Goal: Download file/media

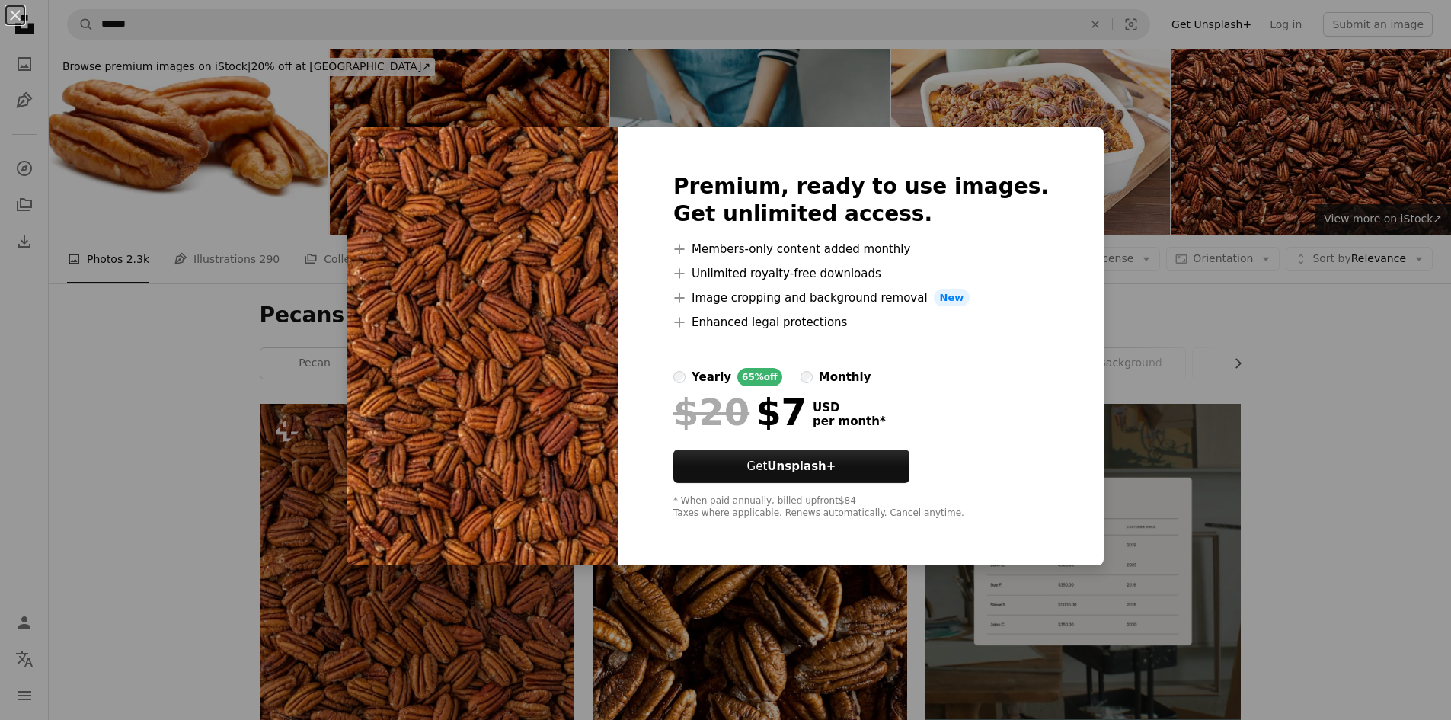
scroll to position [229, 0]
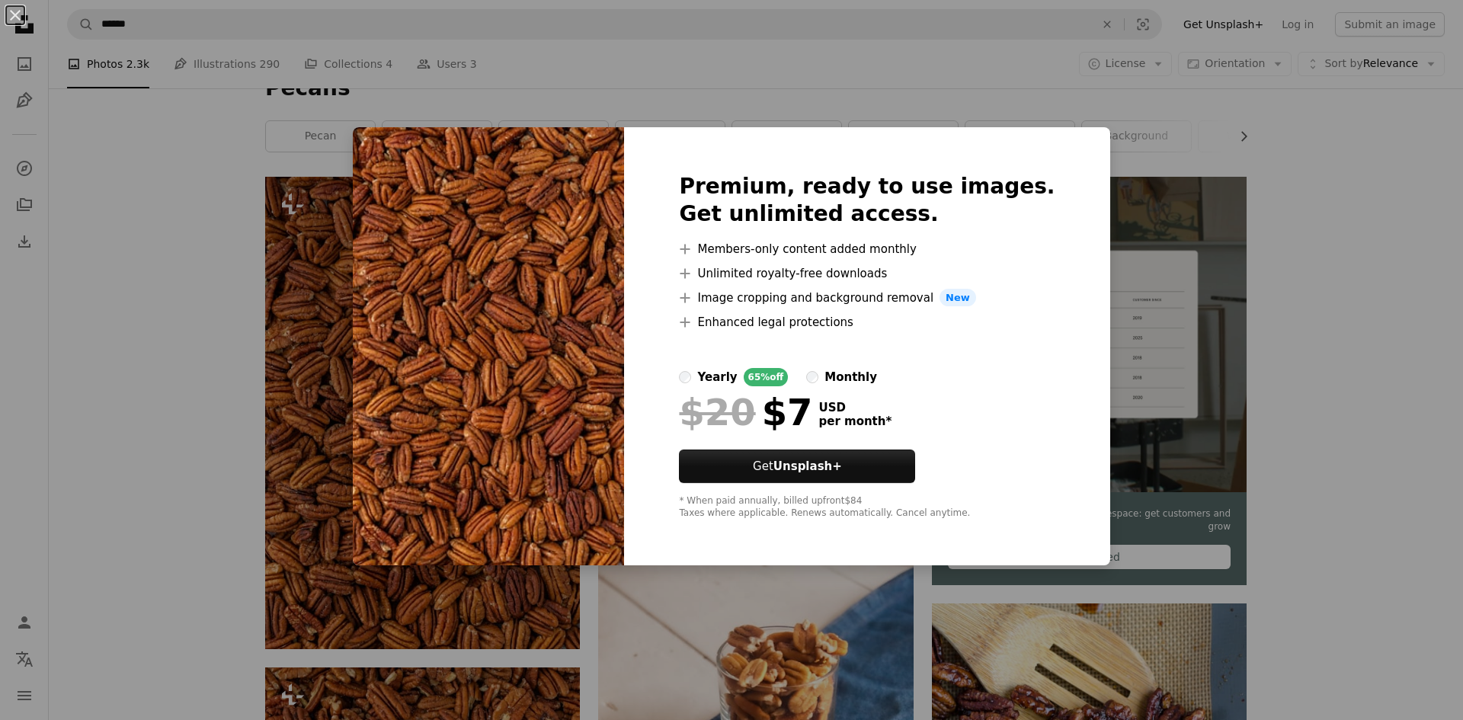
click at [89, 407] on div "An X shape Premium, ready to use images. Get unlimited access. A plus sign Memb…" at bounding box center [731, 360] width 1463 height 720
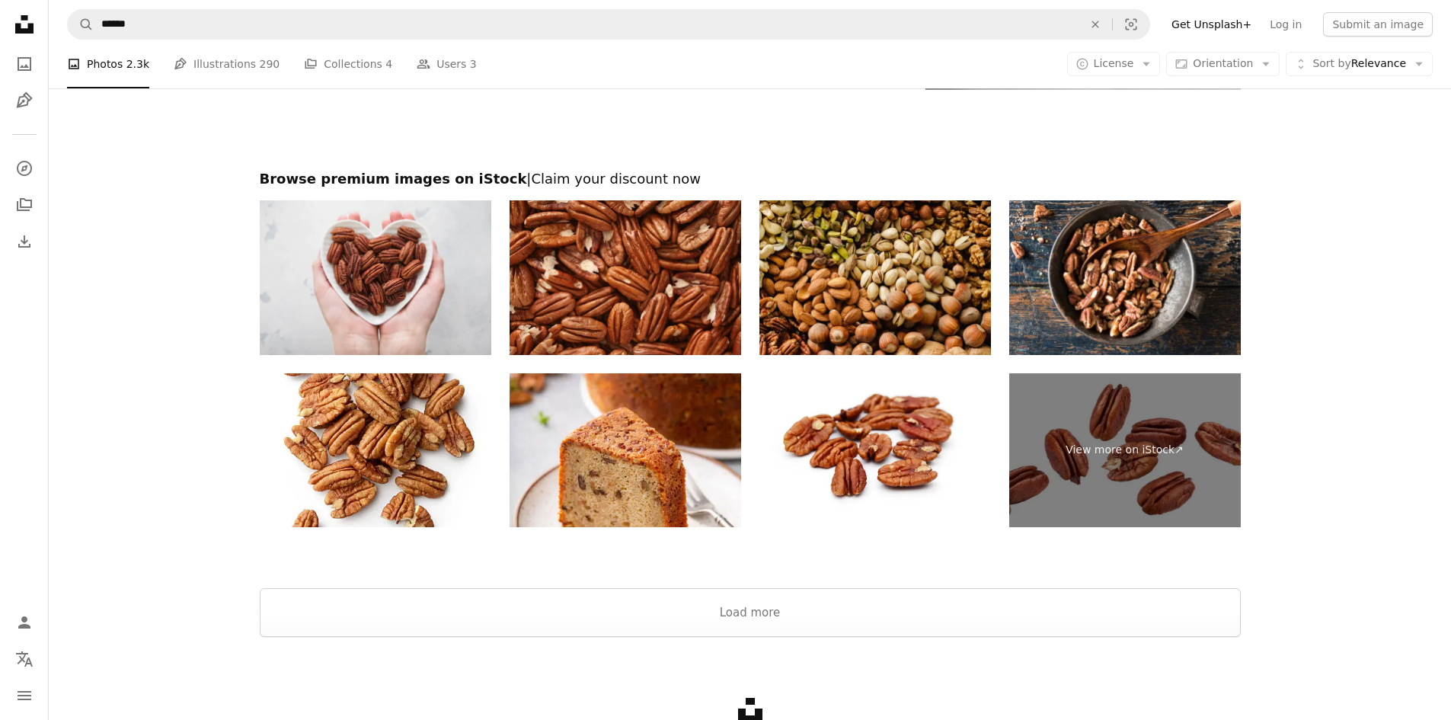
scroll to position [3352, 0]
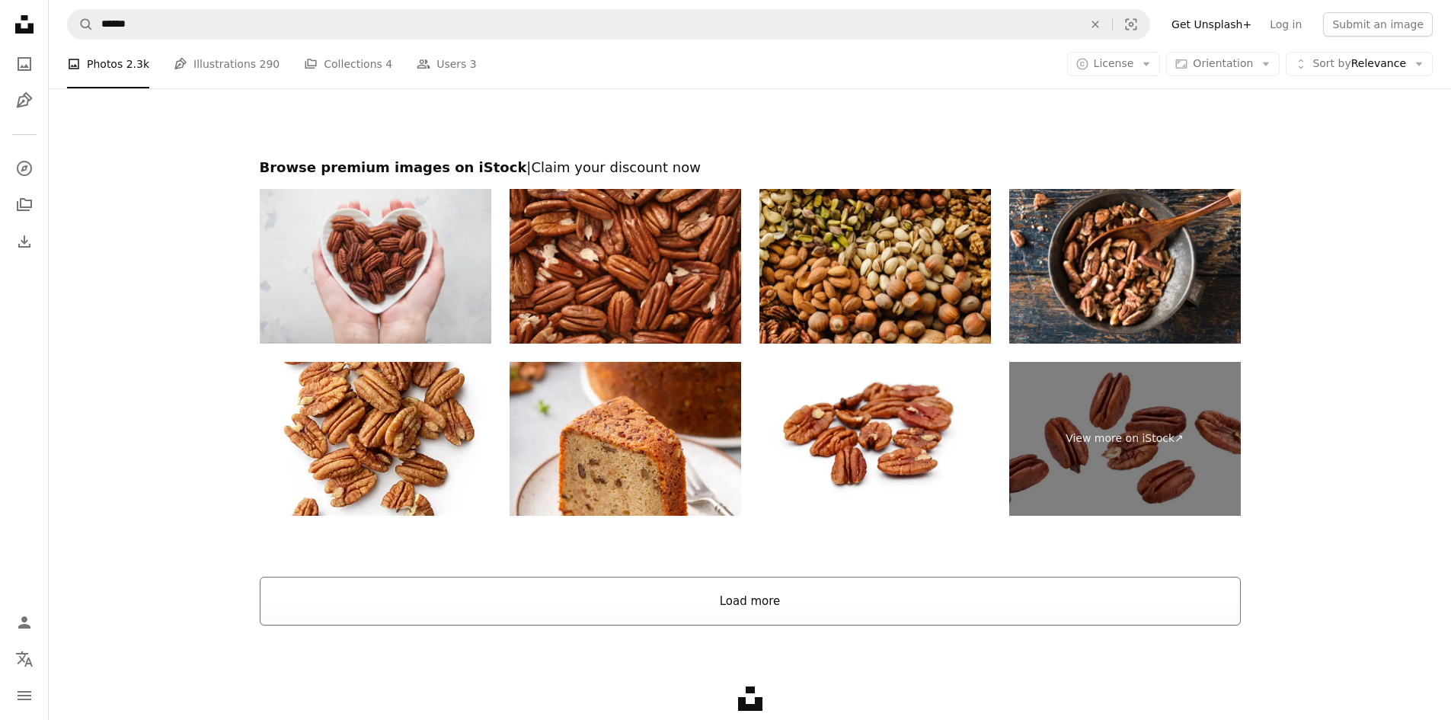
click at [750, 609] on button "Load more" at bounding box center [750, 601] width 981 height 49
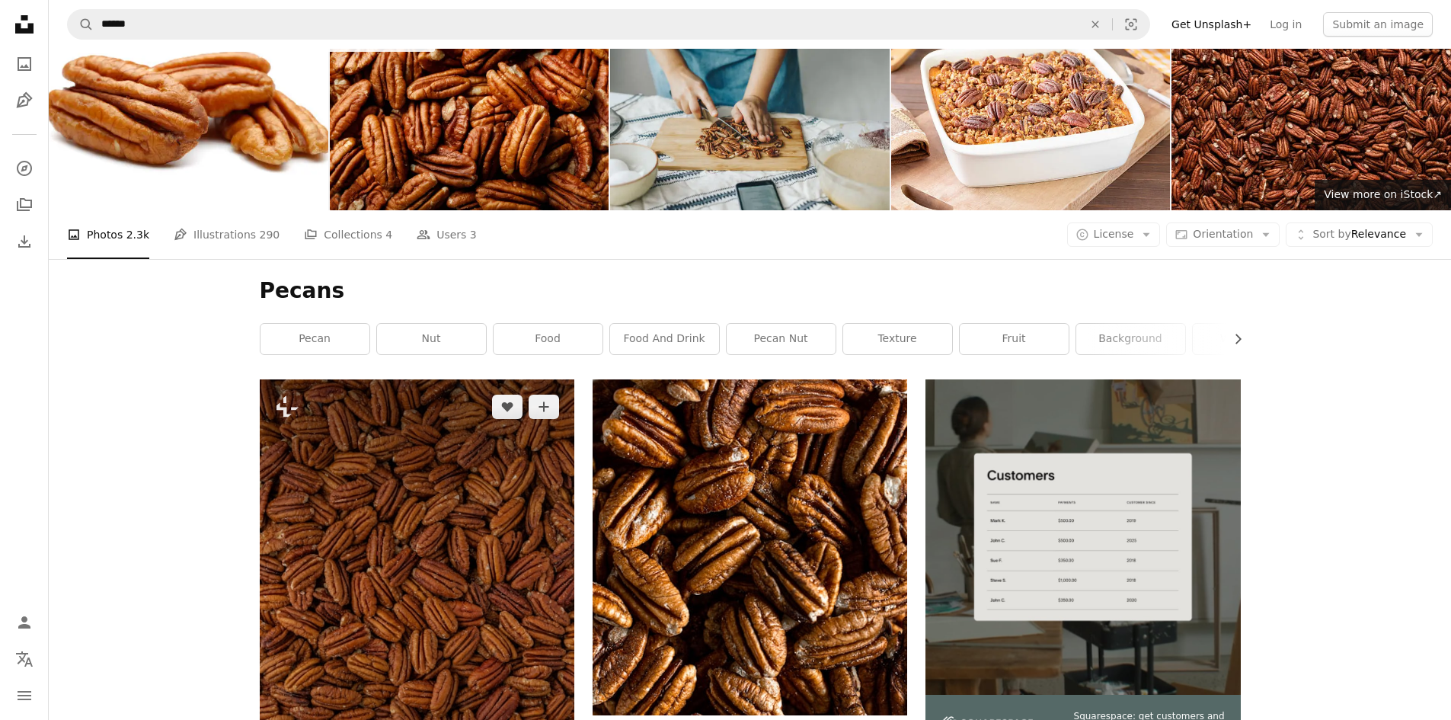
scroll to position [0, 0]
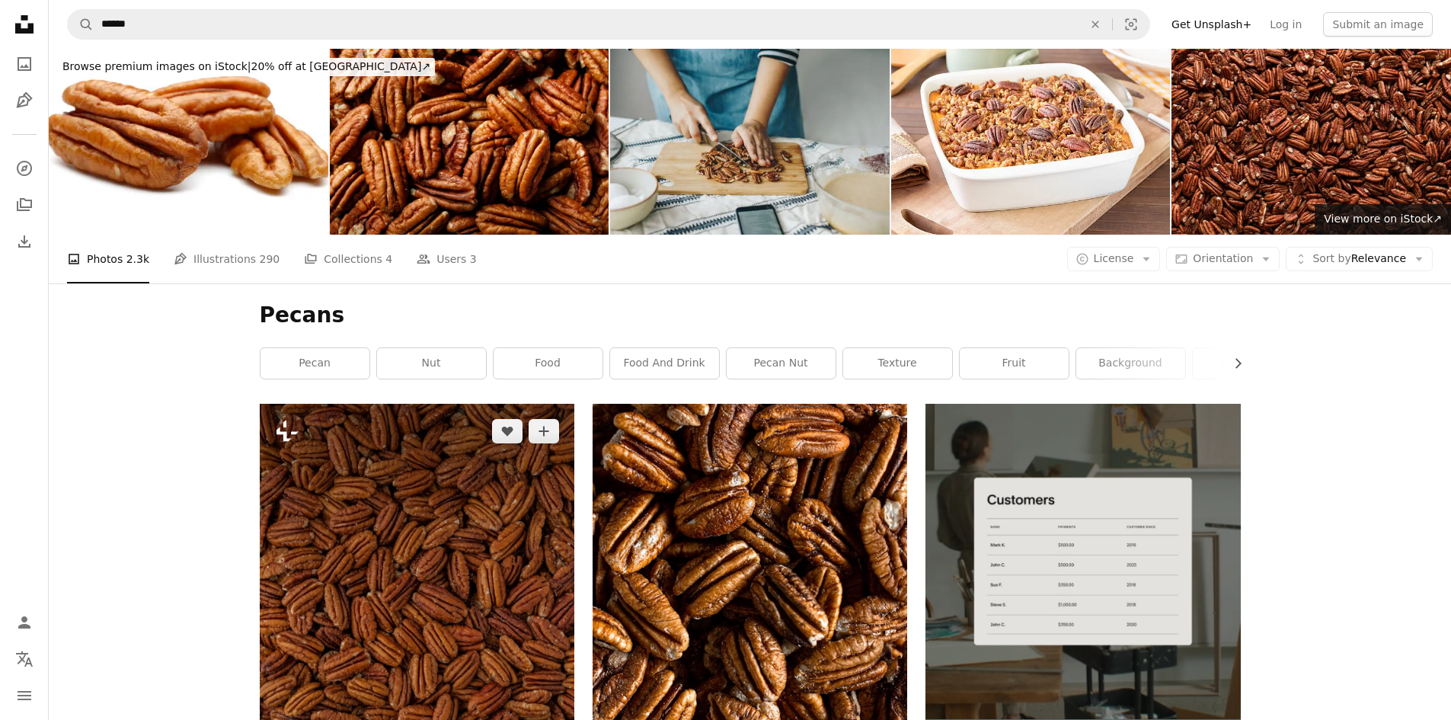
click at [440, 366] on link "nut" at bounding box center [431, 363] width 109 height 30
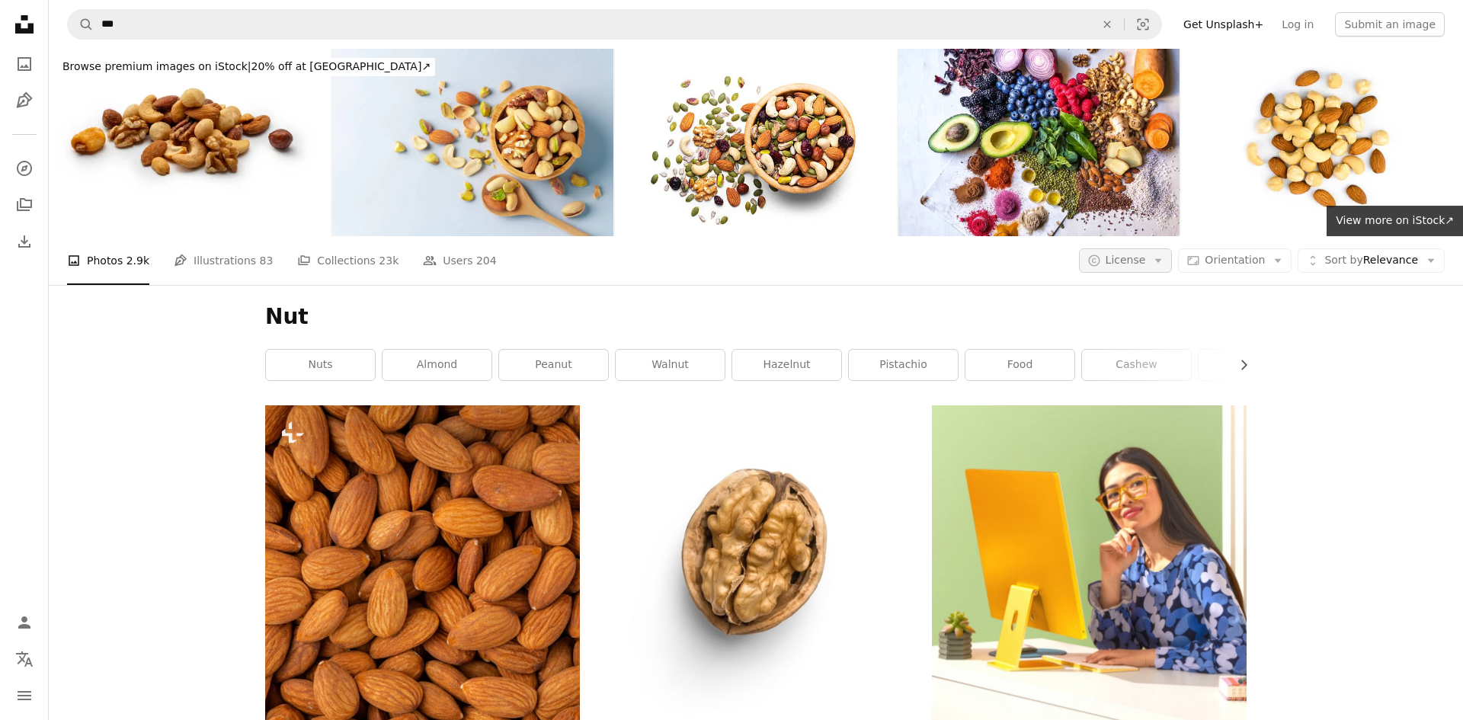
click at [1153, 259] on icon "Arrow down" at bounding box center [1158, 261] width 14 height 14
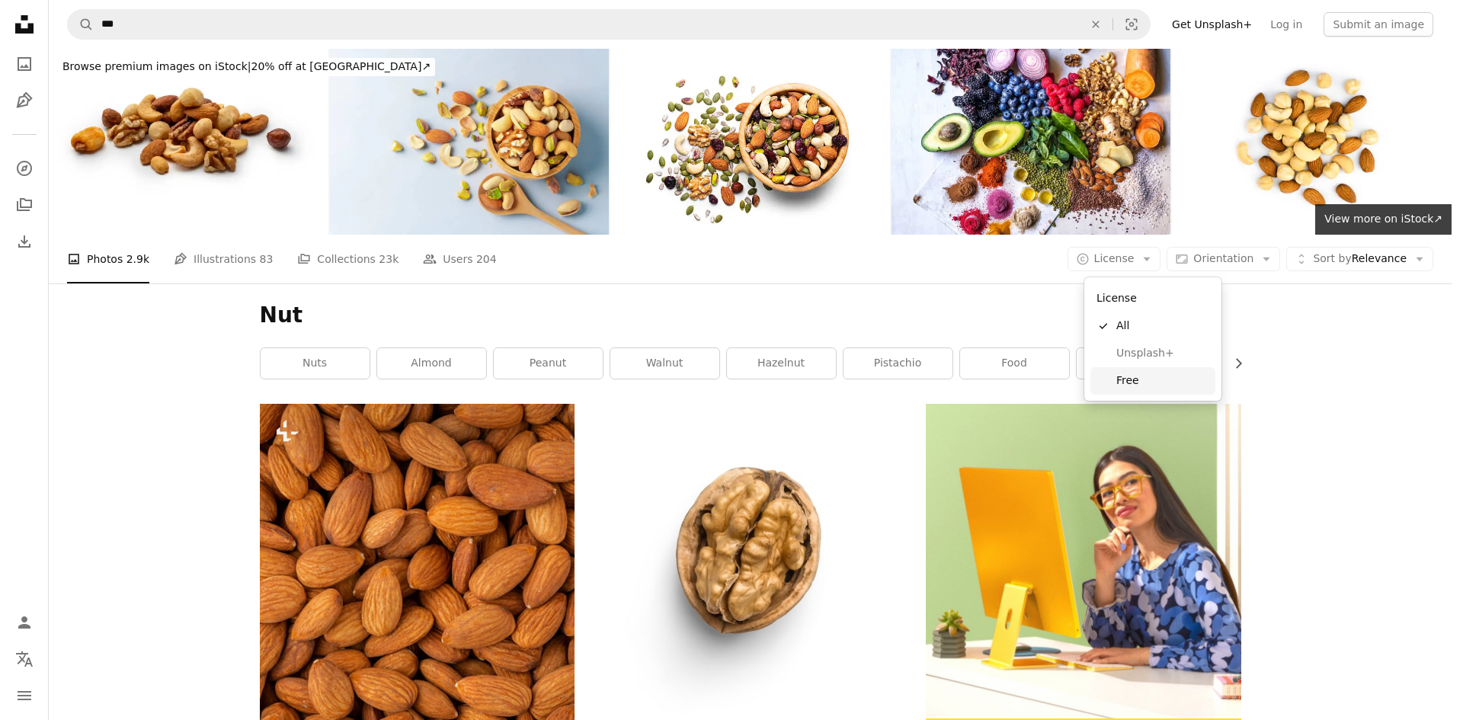
click at [1121, 379] on span "Free" at bounding box center [1162, 380] width 93 height 15
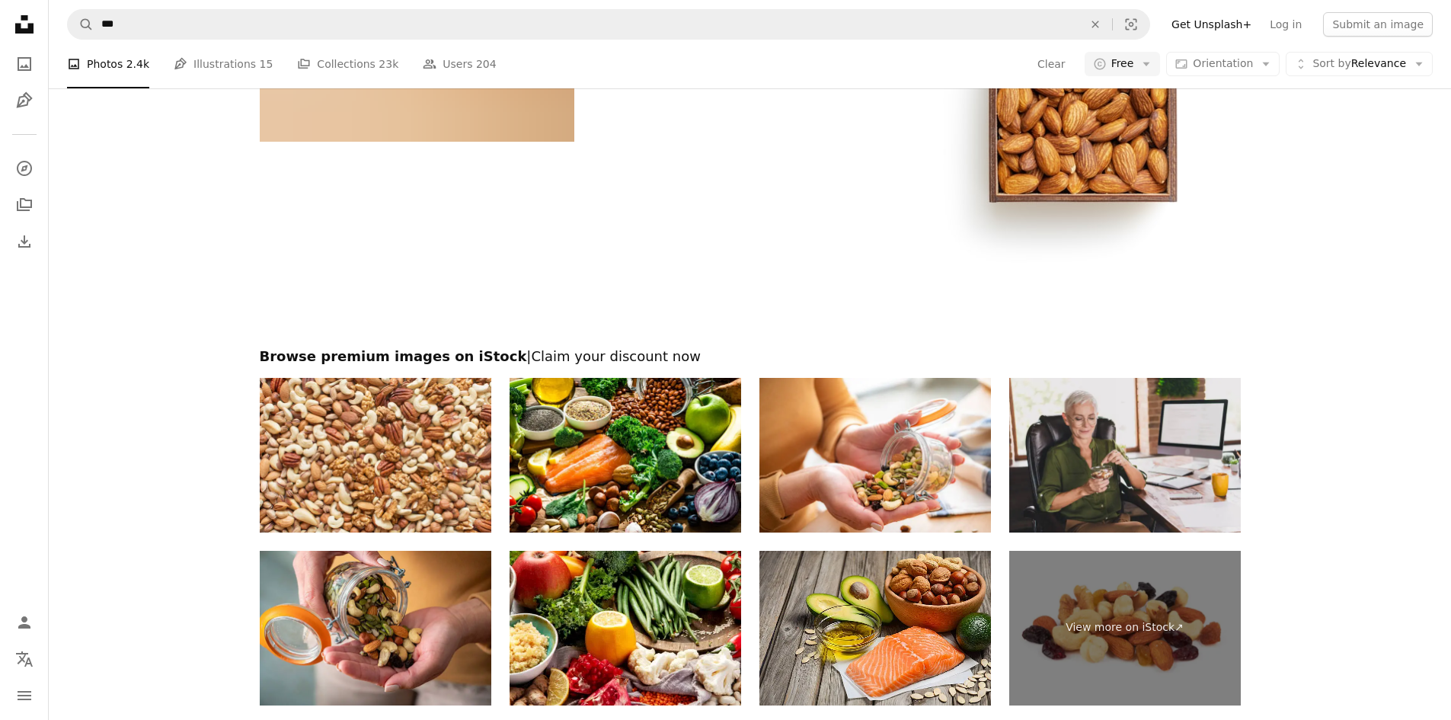
scroll to position [3089, 0]
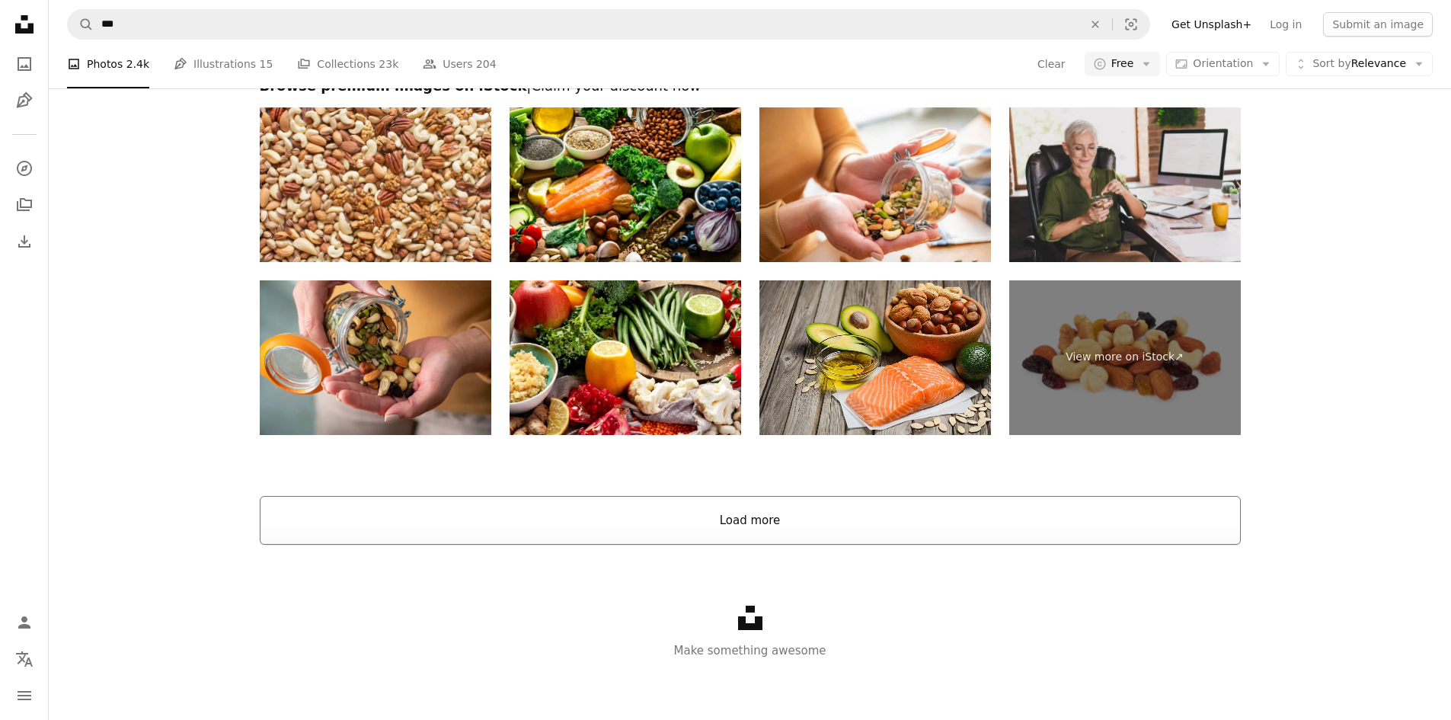
click at [729, 517] on button "Load more" at bounding box center [750, 520] width 981 height 49
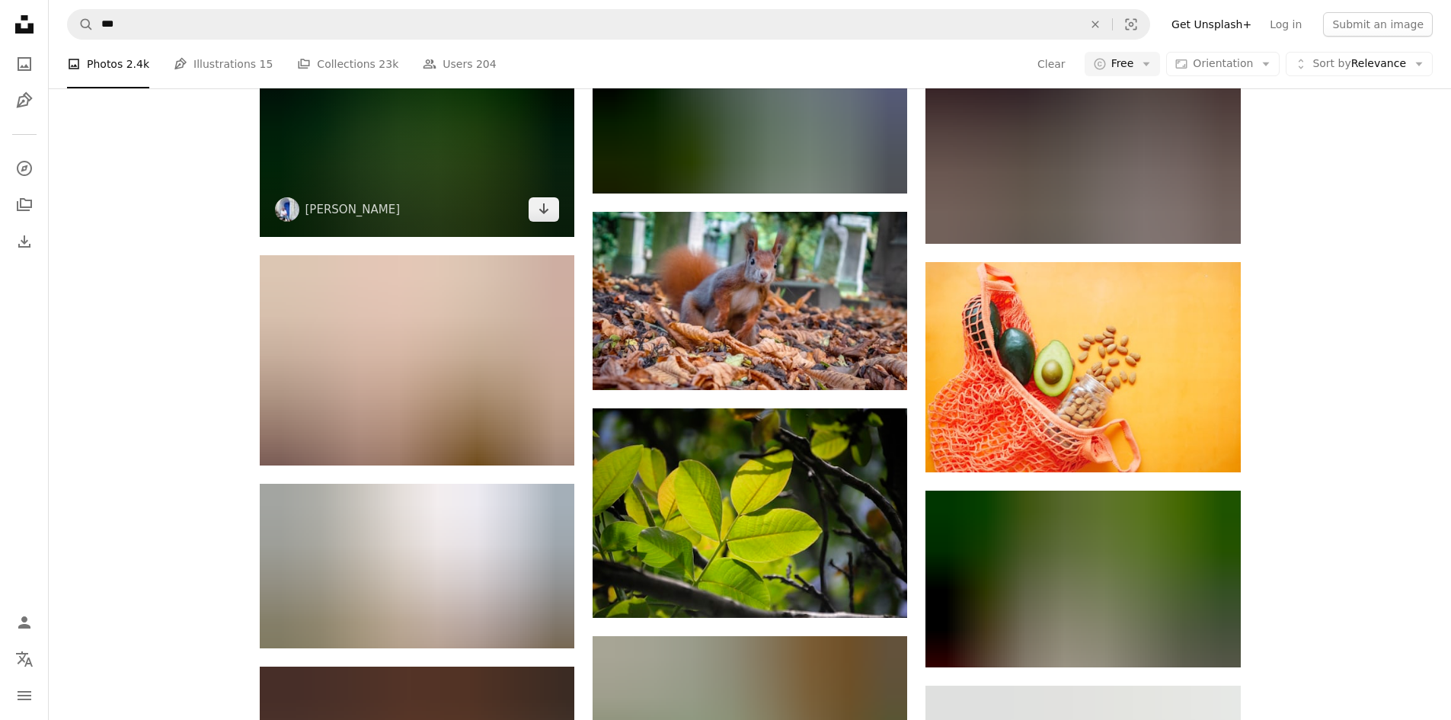
scroll to position [44494, 0]
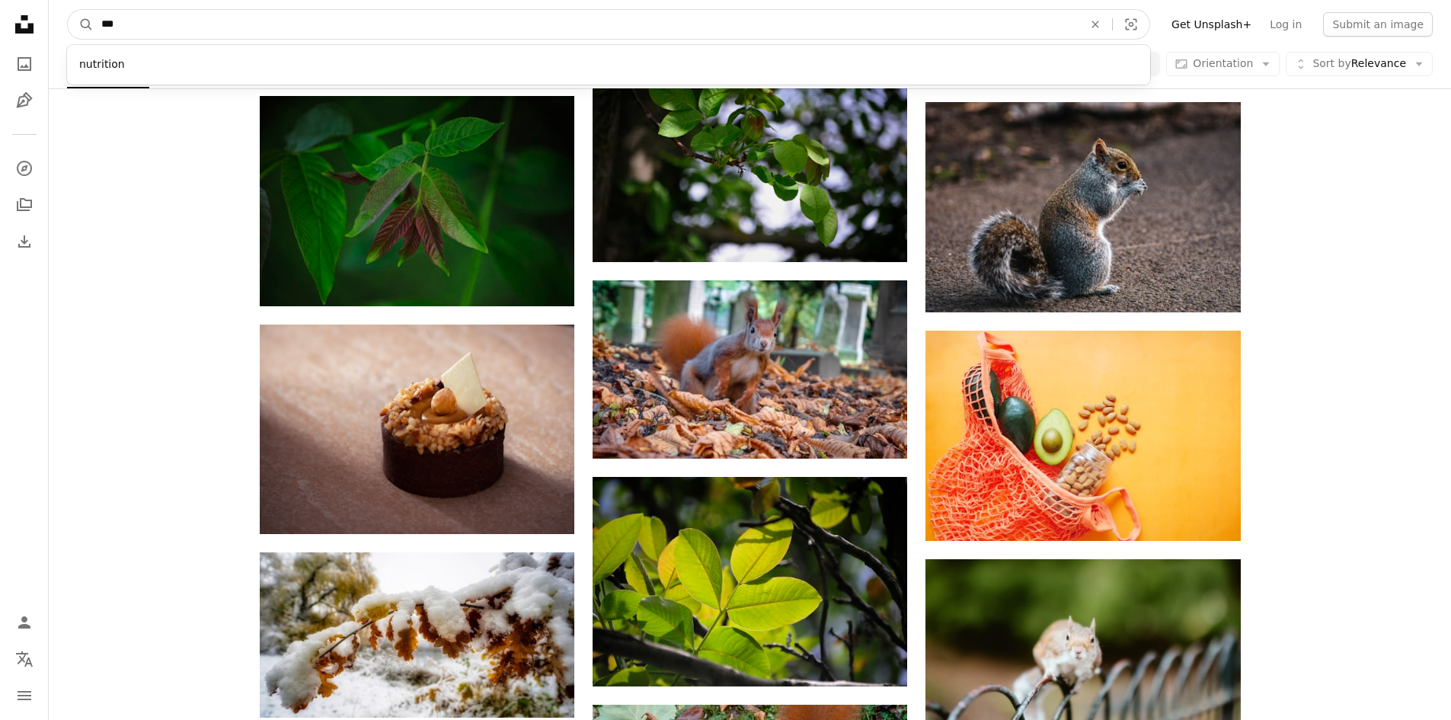
drag, startPoint x: 173, startPoint y: 23, endPoint x: 67, endPoint y: 24, distance: 105.9
click at [67, 24] on form "A magnifying glass *** nutrition An X shape Visual search" at bounding box center [608, 24] width 1083 height 30
type input "********"
click button "A magnifying glass" at bounding box center [81, 24] width 26 height 29
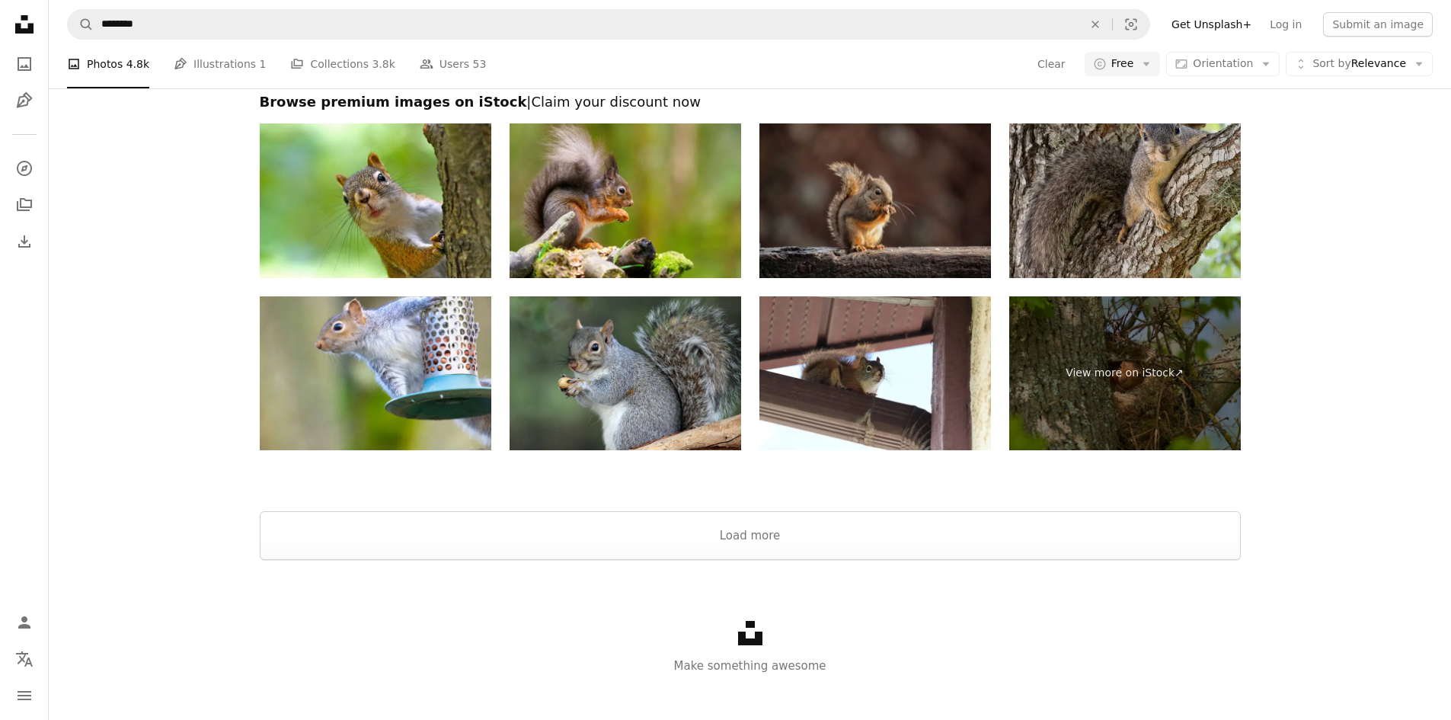
scroll to position [3027, 0]
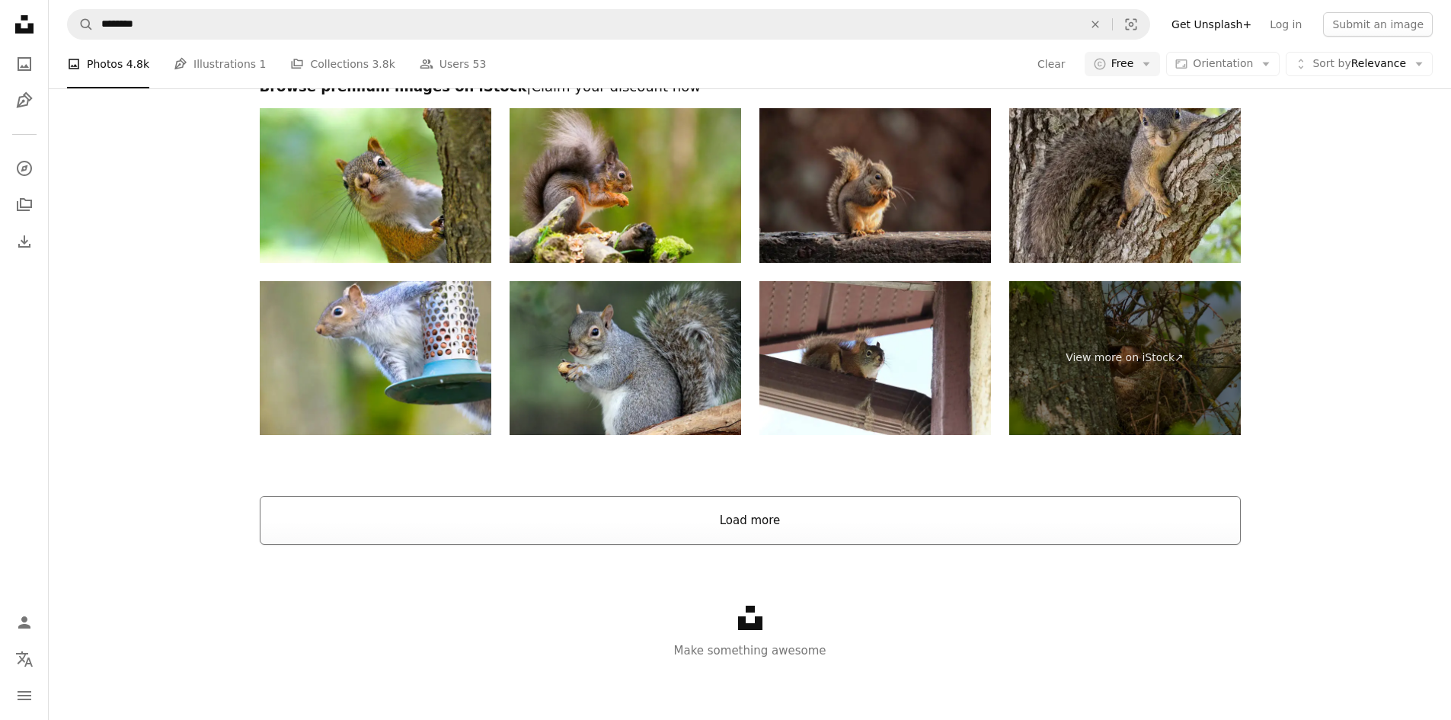
click at [727, 522] on button "Load more" at bounding box center [750, 520] width 981 height 49
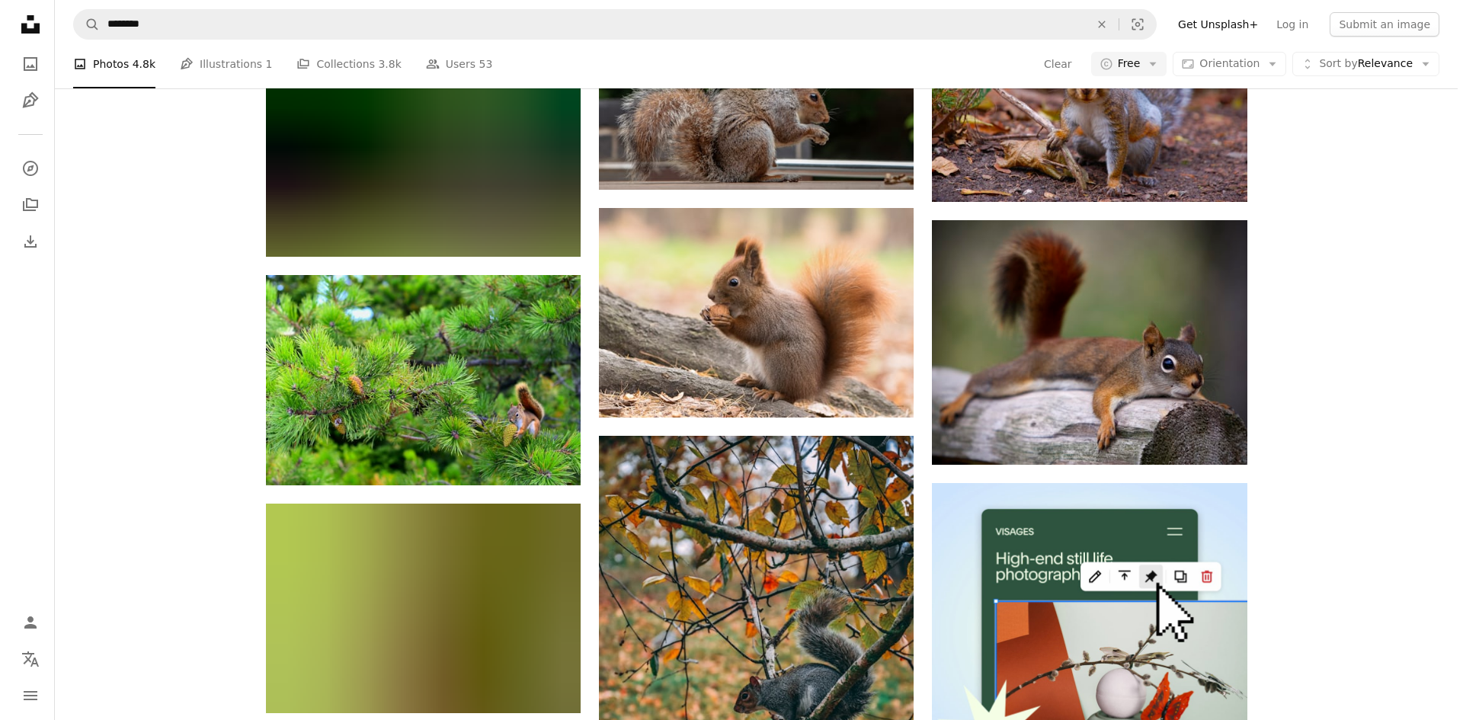
scroll to position [6074, 0]
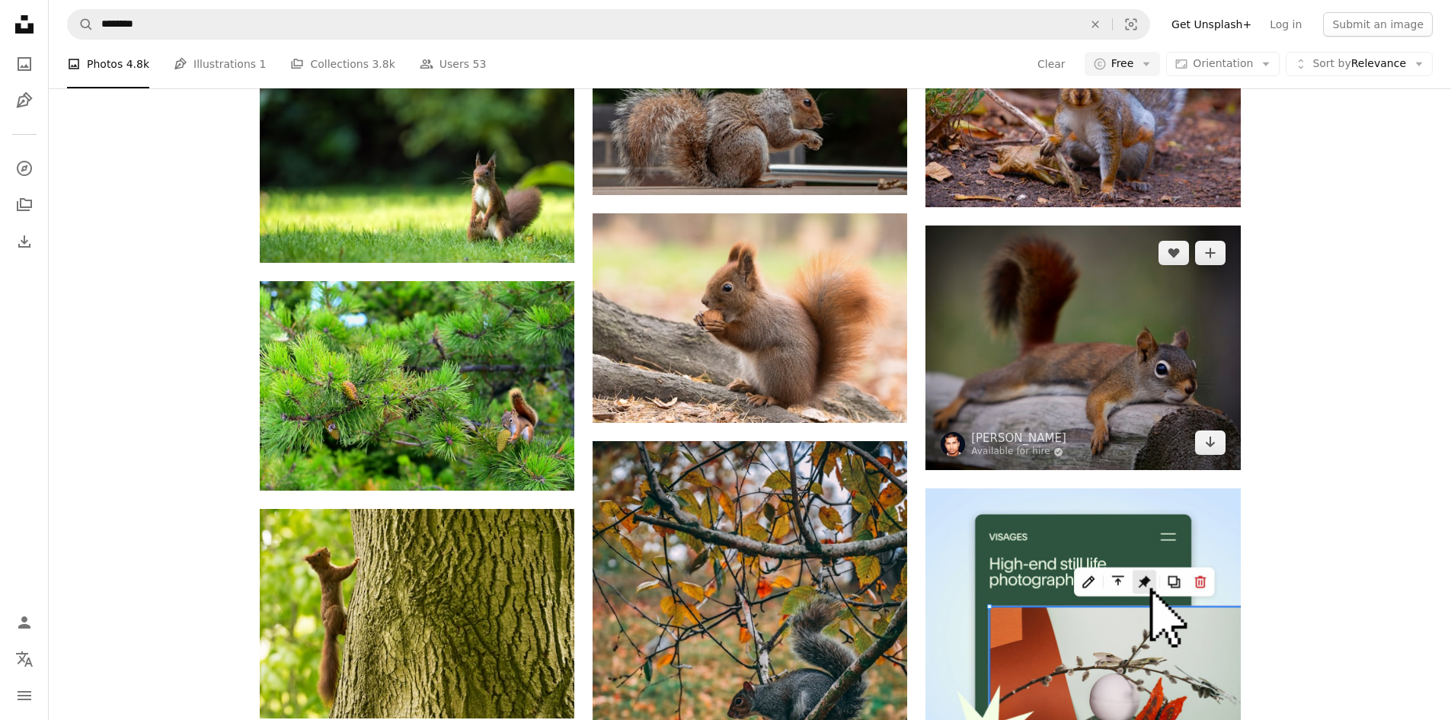
click at [1081, 368] on img at bounding box center [1083, 348] width 315 height 245
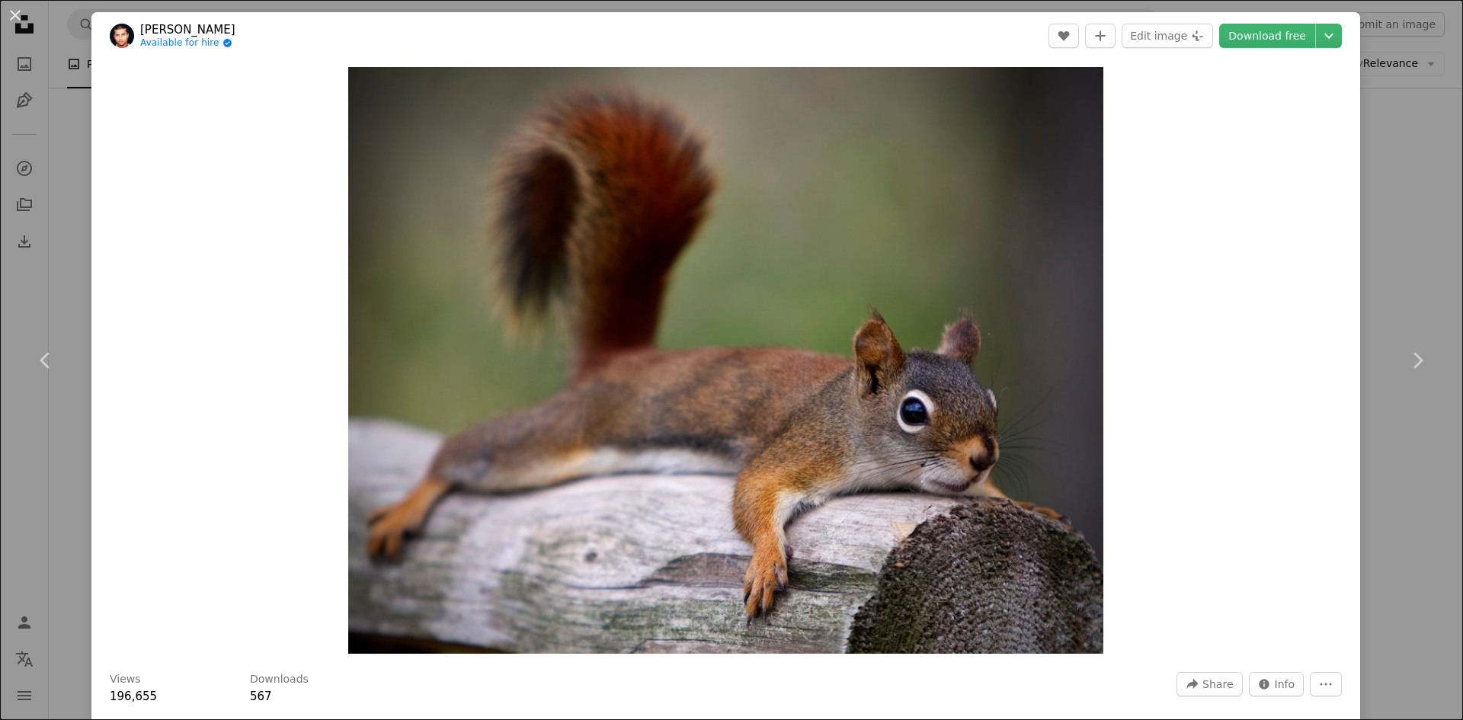
click at [1391, 246] on div "An X shape Chevron left Chevron right [PERSON_NAME] Available for hire A checkm…" at bounding box center [731, 360] width 1463 height 720
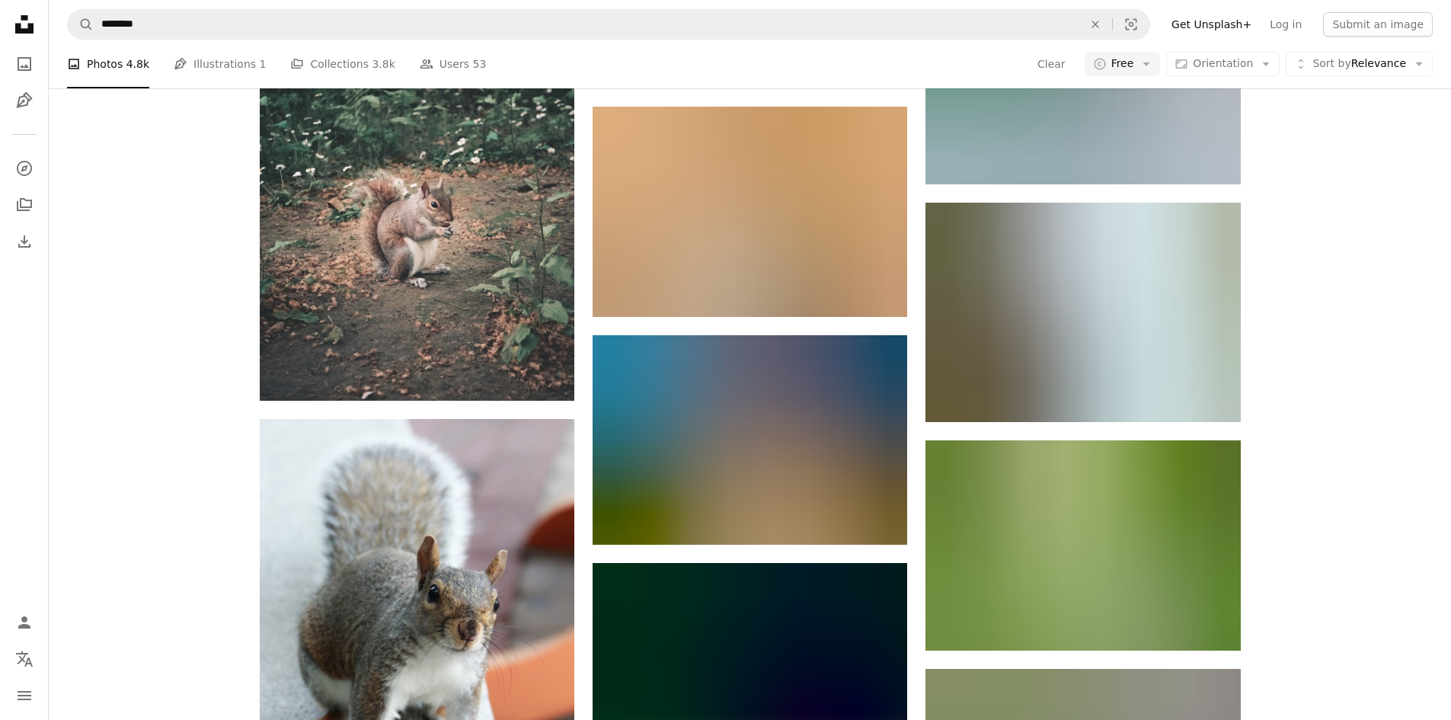
scroll to position [7979, 0]
